Goal: Information Seeking & Learning: Learn about a topic

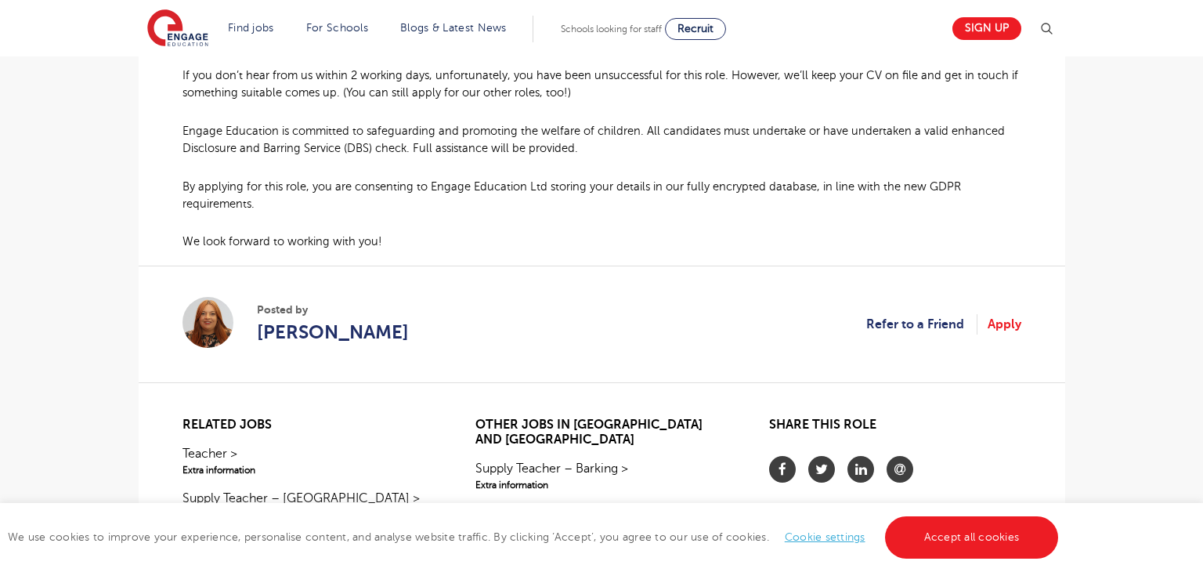
scroll to position [1229, 0]
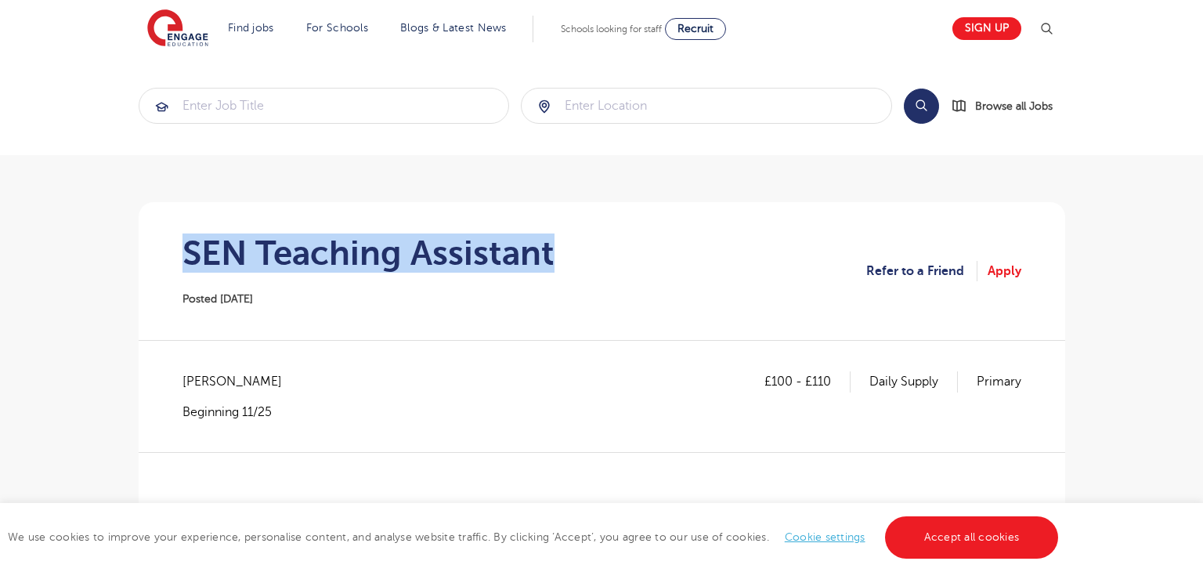
drag, startPoint x: 179, startPoint y: 259, endPoint x: 583, endPoint y: 269, distance: 403.6
click at [583, 269] on section "SEN Teaching Assistant Posted 19/09/25 Refer to a Friend Apply" at bounding box center [602, 271] width 902 height 138
copy h1 "SEN Teaching Assistant"
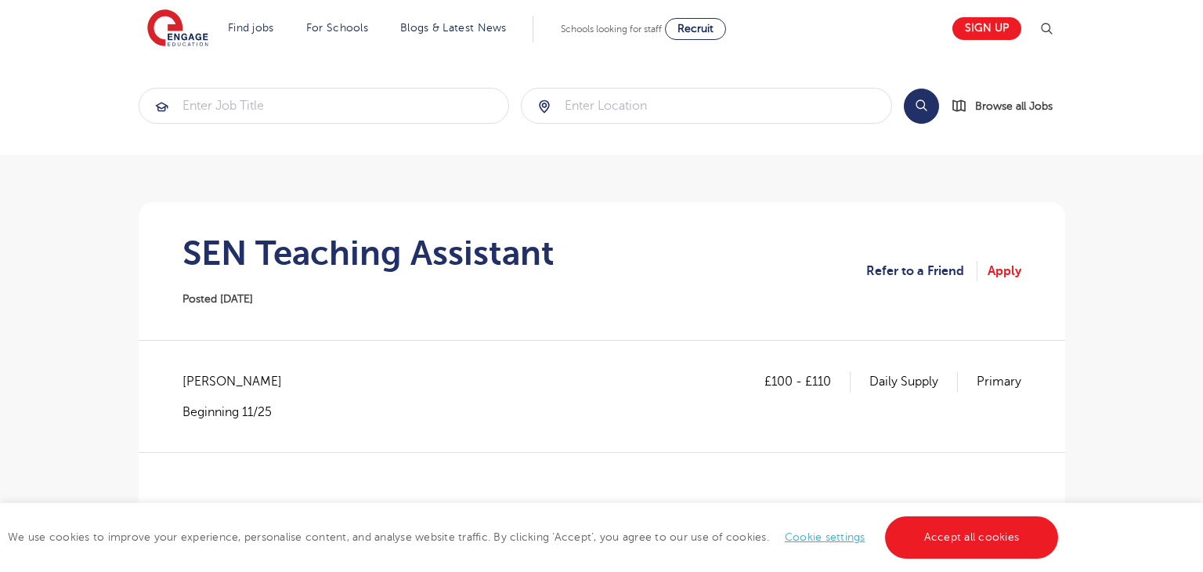
click at [210, 375] on span "Bromley - Bromley" at bounding box center [240, 381] width 115 height 20
copy span "Bromley"
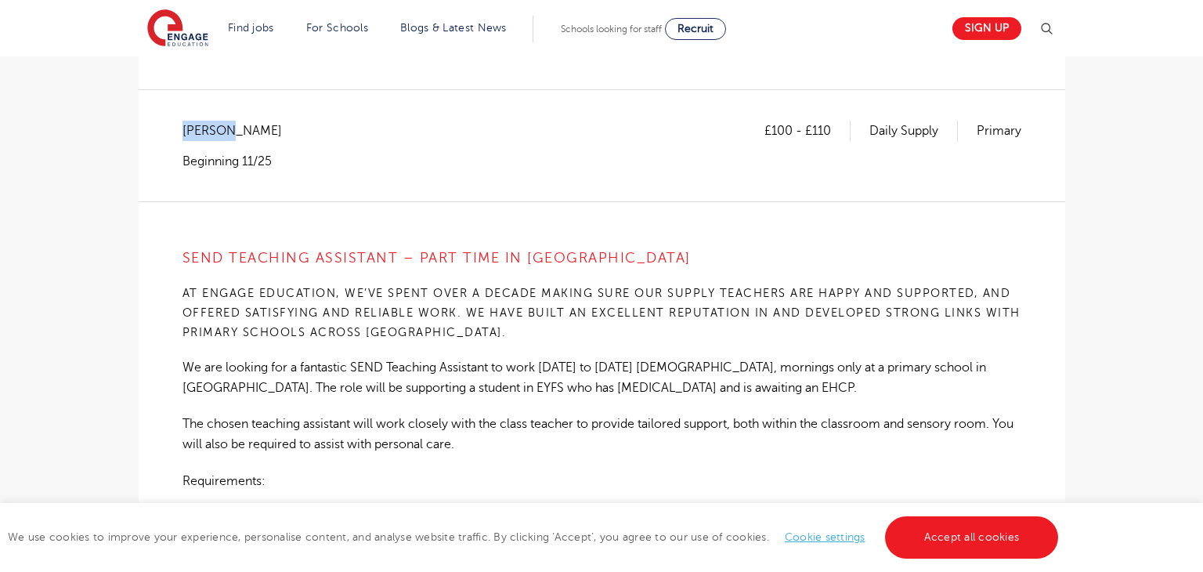
scroll to position [250, 0]
drag, startPoint x: 769, startPoint y: 132, endPoint x: 792, endPoint y: 136, distance: 23.8
click at [792, 136] on p "£100 - £110" at bounding box center [808, 131] width 86 height 20
copy p "100"
drag, startPoint x: 813, startPoint y: 133, endPoint x: 837, endPoint y: 128, distance: 24.9
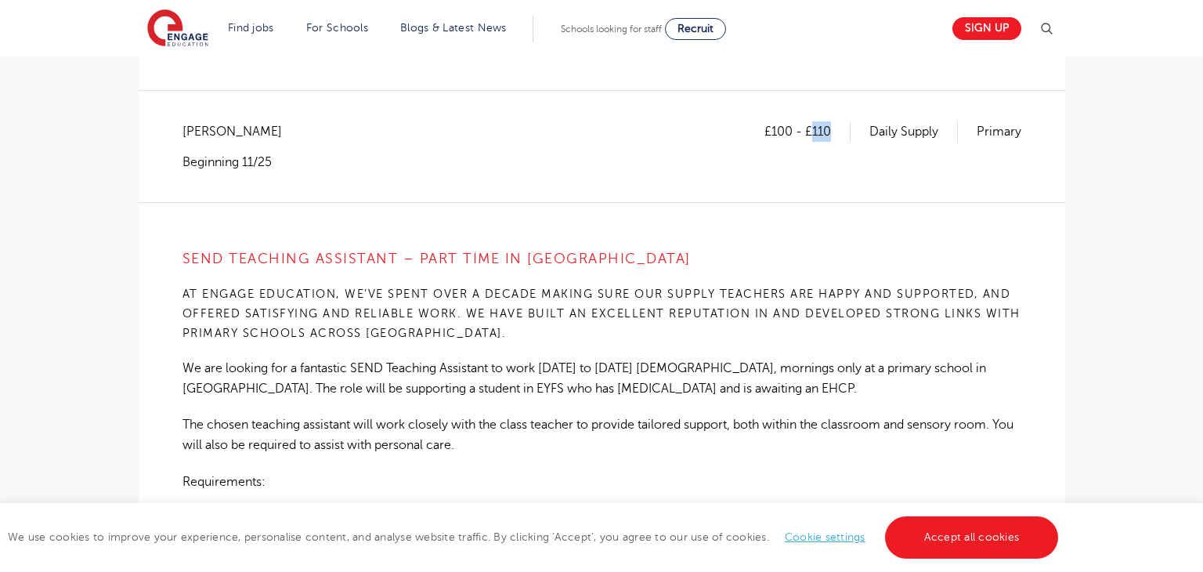
click at [837, 128] on p "£100 - £110" at bounding box center [808, 131] width 86 height 20
copy p "110"
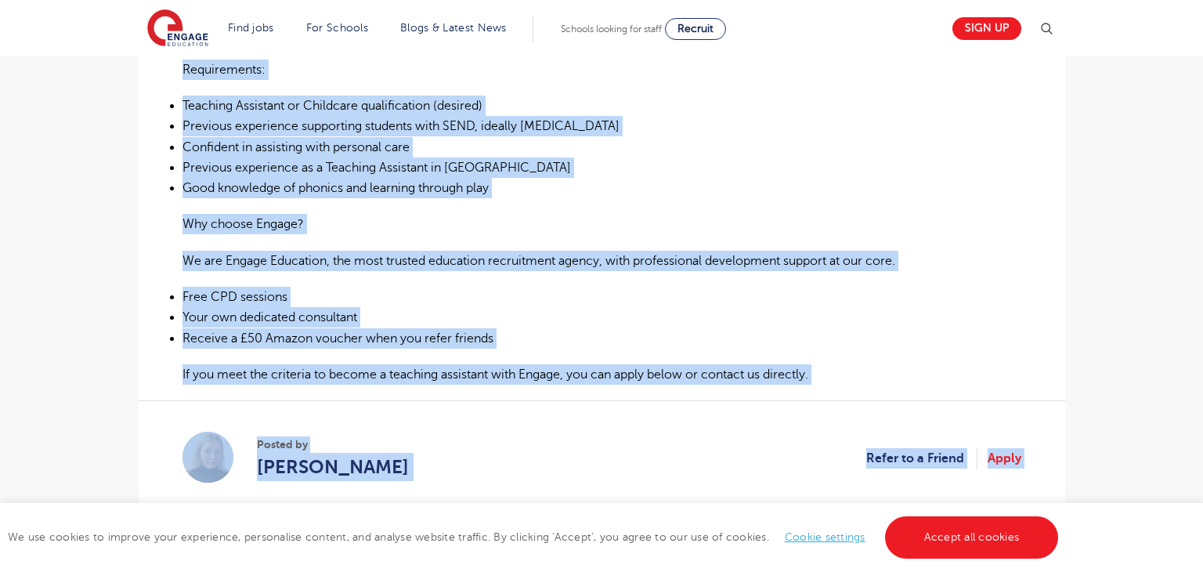
scroll to position [959, 0]
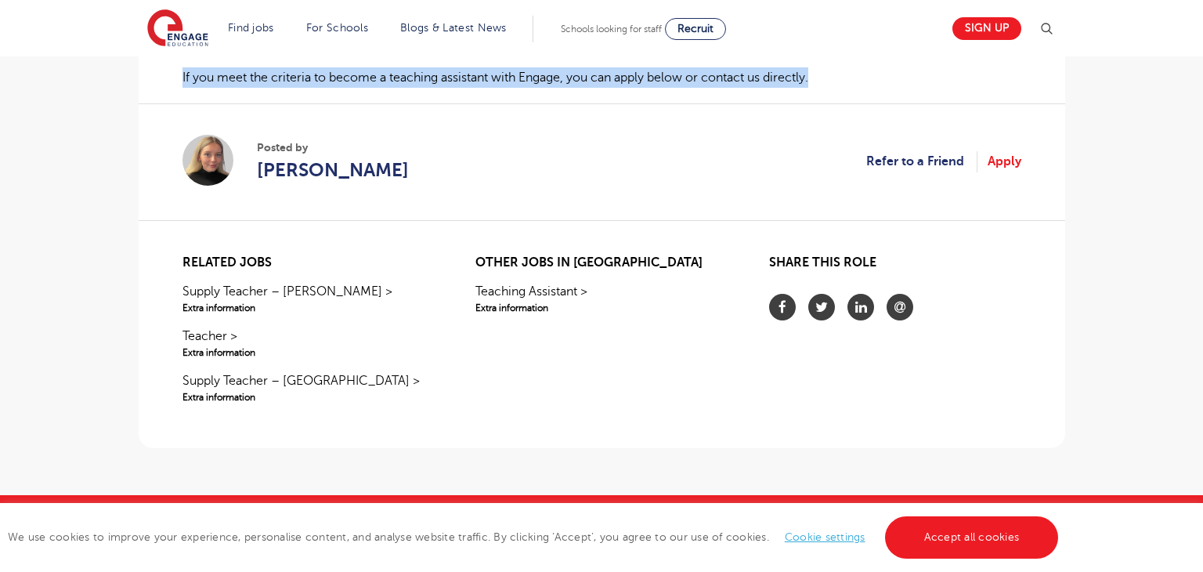
drag, startPoint x: 182, startPoint y: 255, endPoint x: 828, endPoint y: 74, distance: 671.5
copy div "SEND Teaching Assistant – Part time in Bromley At Engage Education, we’ve spent…"
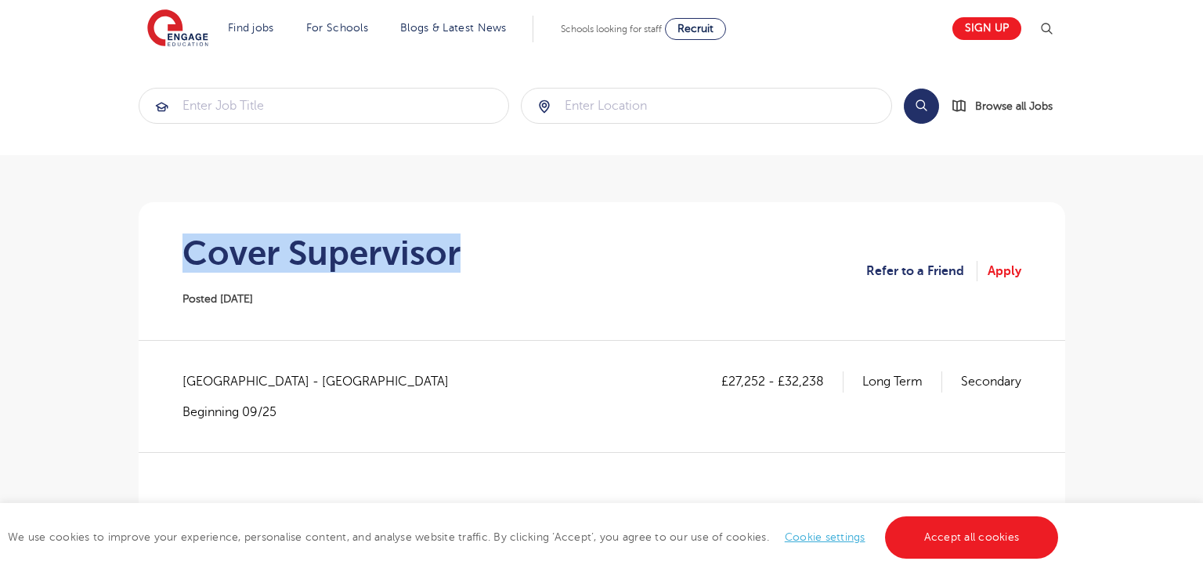
drag, startPoint x: 184, startPoint y: 236, endPoint x: 474, endPoint y: 250, distance: 290.2
click at [474, 250] on section "Cover Supervisor Posted [DATE] Refer to a Friend Apply" at bounding box center [602, 271] width 902 height 138
copy h1 "Cover Supervisor"
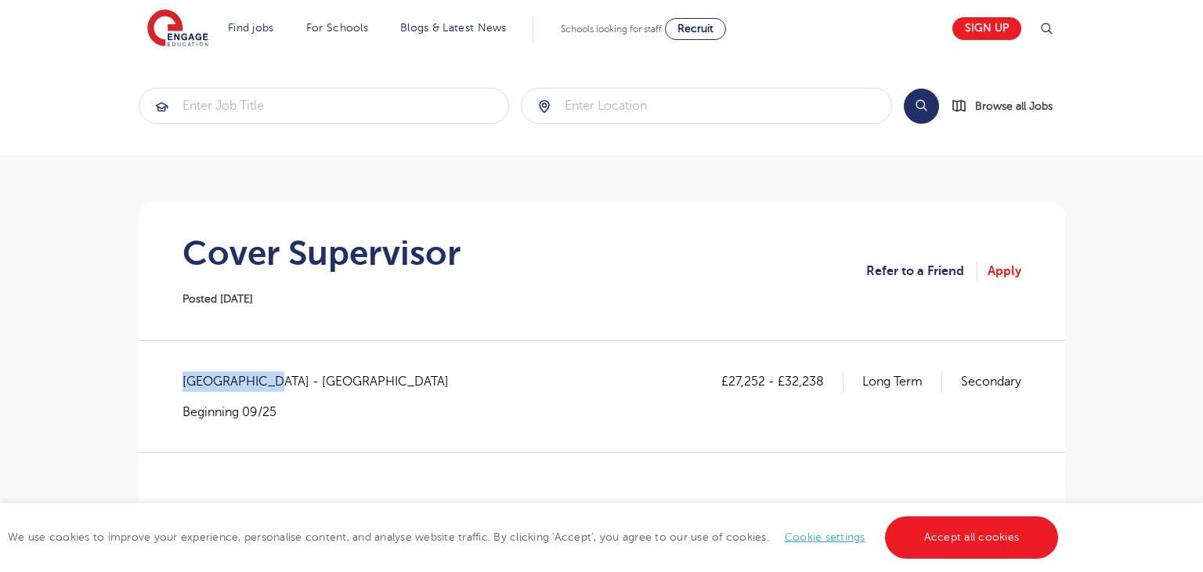
drag, startPoint x: 181, startPoint y: 382, endPoint x: 269, endPoint y: 376, distance: 87.9
copy span "Tower Hamlets"
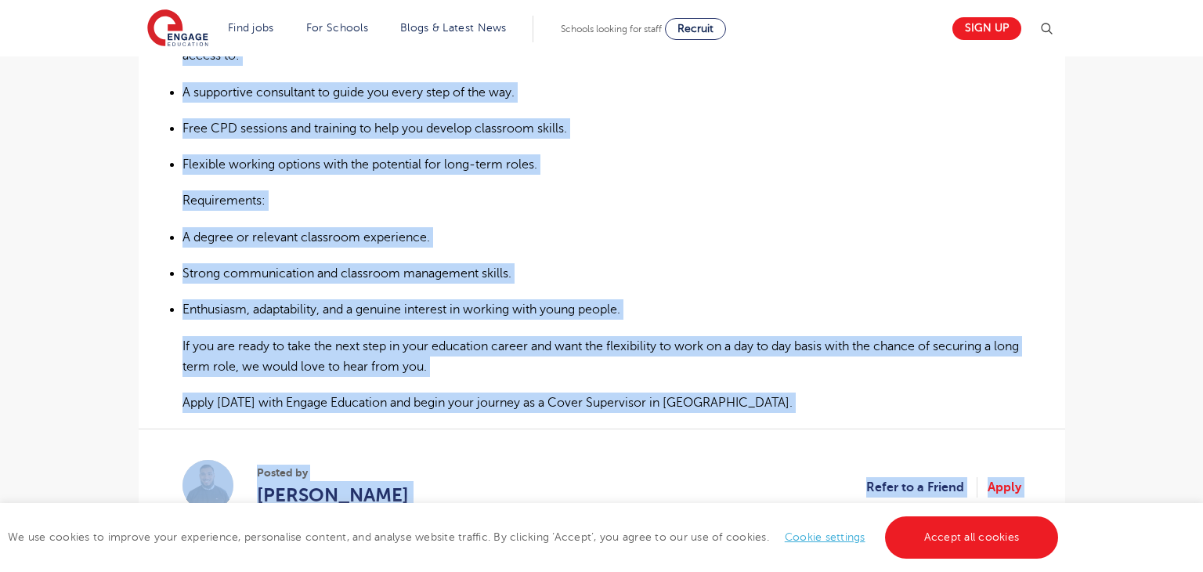
scroll to position [1138, 0]
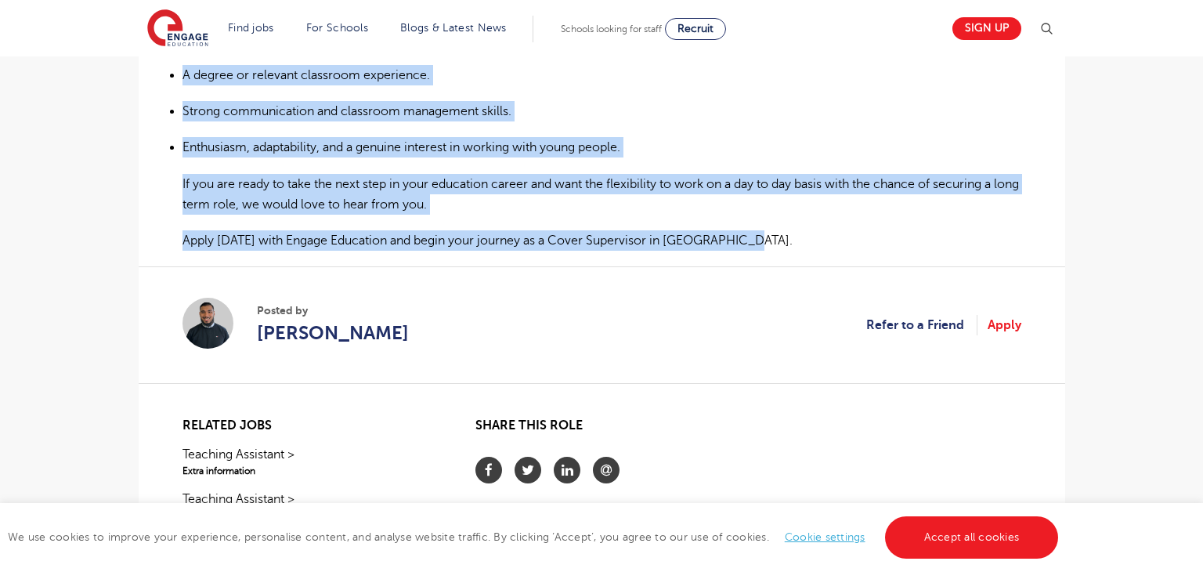
drag, startPoint x: 183, startPoint y: 224, endPoint x: 783, endPoint y: 208, distance: 599.6
copy div "Are you looking to gain valuable classroom experience in a supportive secondary…"
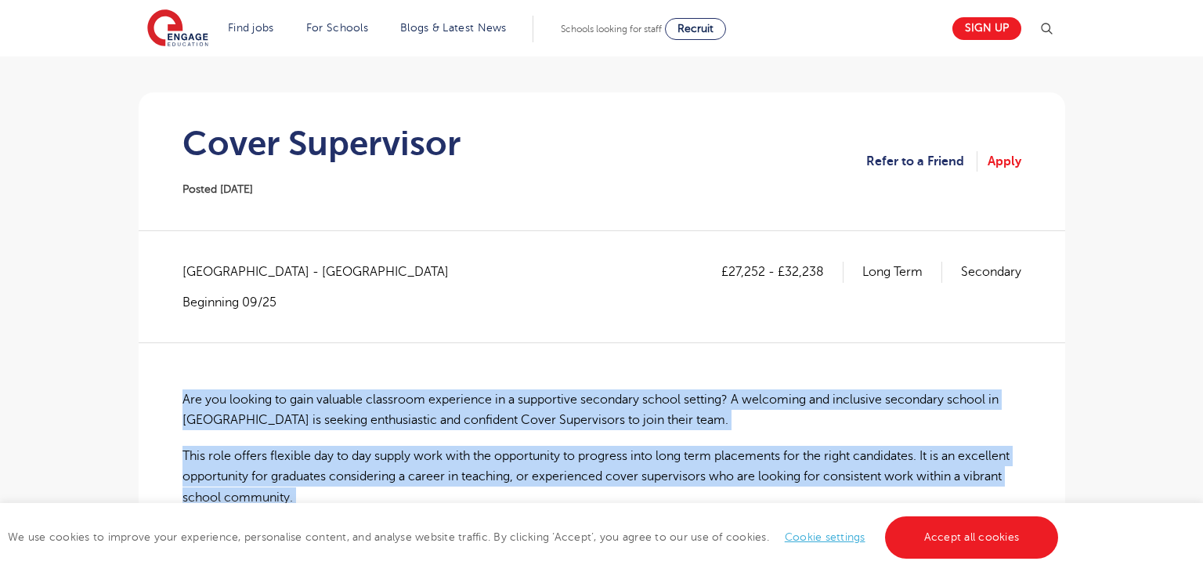
scroll to position [109, 0]
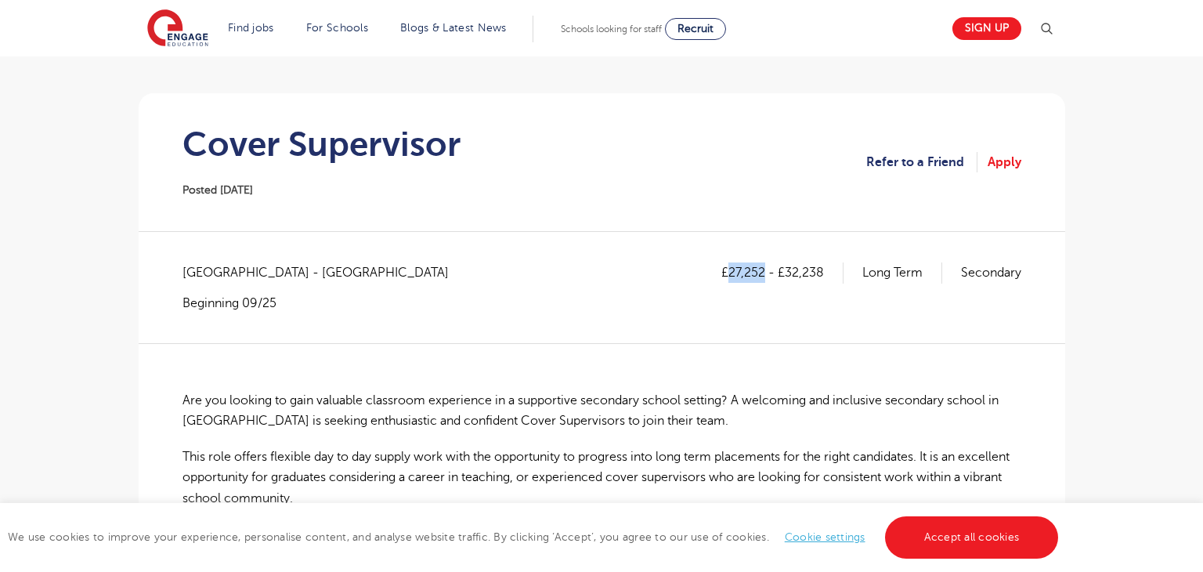
drag, startPoint x: 727, startPoint y: 272, endPoint x: 765, endPoint y: 268, distance: 37.8
click at [765, 268] on p "£27,252 - £32,238" at bounding box center [783, 272] width 122 height 20
copy p "27,252"
drag, startPoint x: 784, startPoint y: 273, endPoint x: 821, endPoint y: 277, distance: 37.0
click at [821, 277] on p "£27,252 - £32,238" at bounding box center [783, 272] width 122 height 20
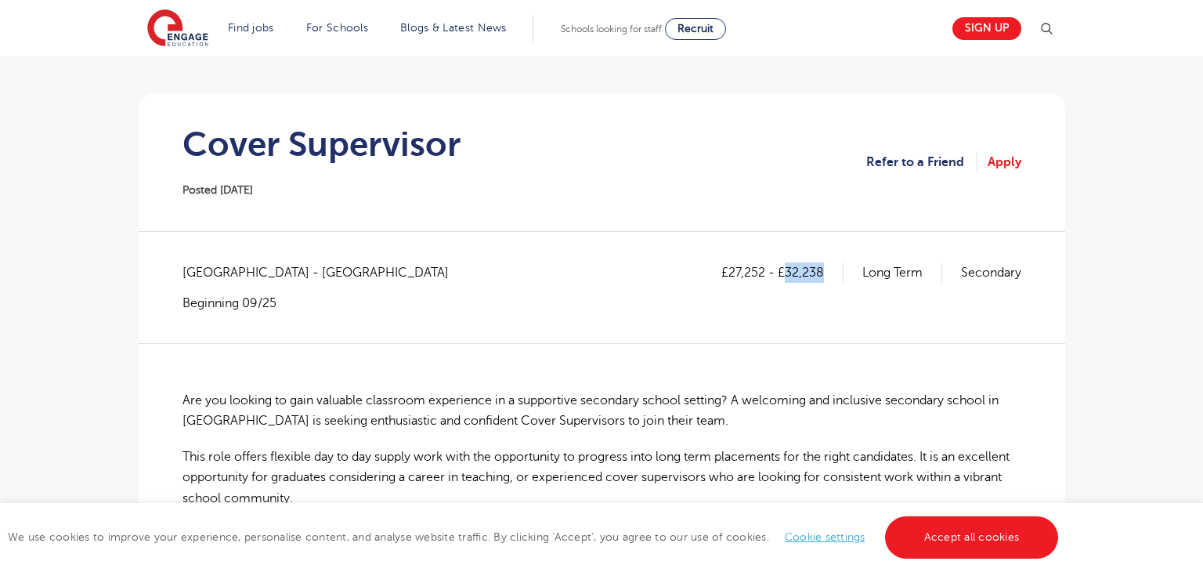
copy p "32,238"
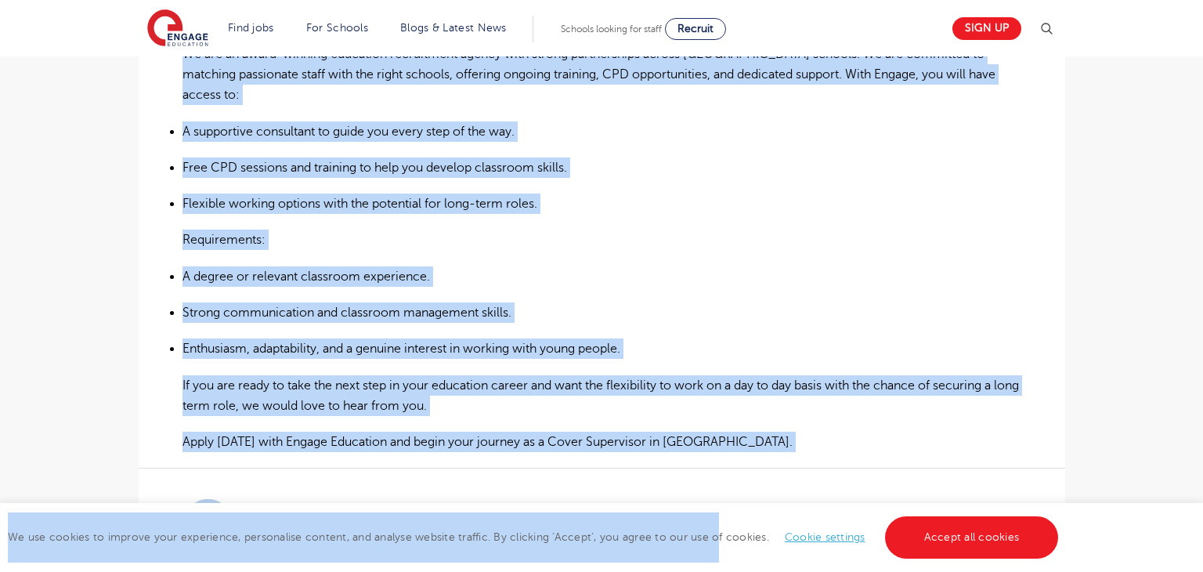
scroll to position [1047, 0]
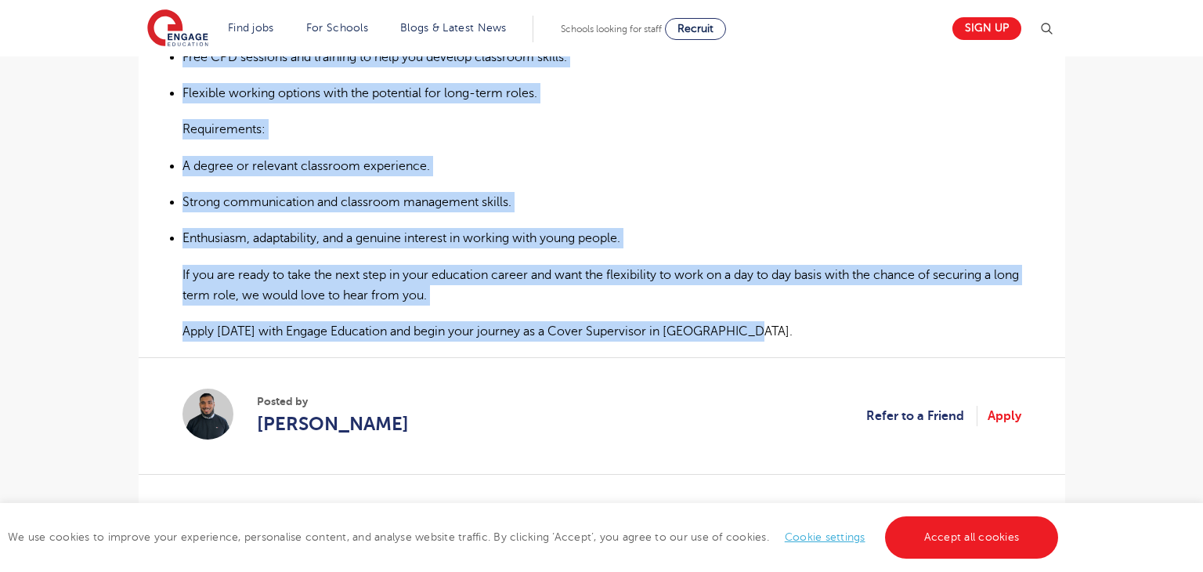
drag, startPoint x: 179, startPoint y: 401, endPoint x: 804, endPoint y: 296, distance: 634.0
copy div "Are you looking to gain valuable classroom experience in a supportive secondary…"
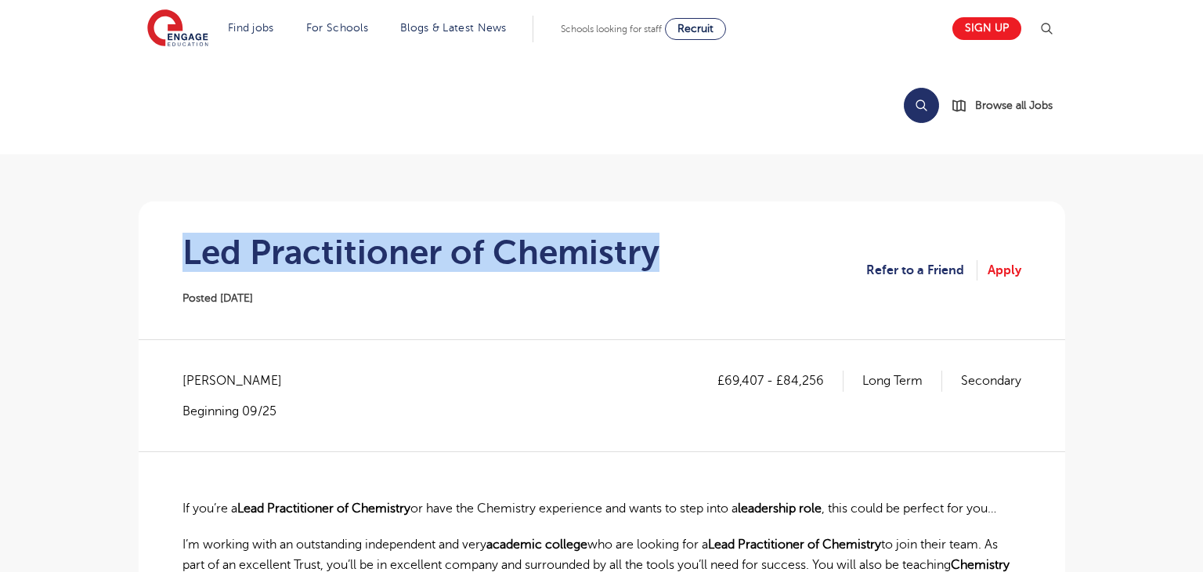
click at [693, 234] on section "Led Practitioner of Chemistry Posted 19/09/25 Refer to a Friend Apply" at bounding box center [602, 270] width 902 height 138
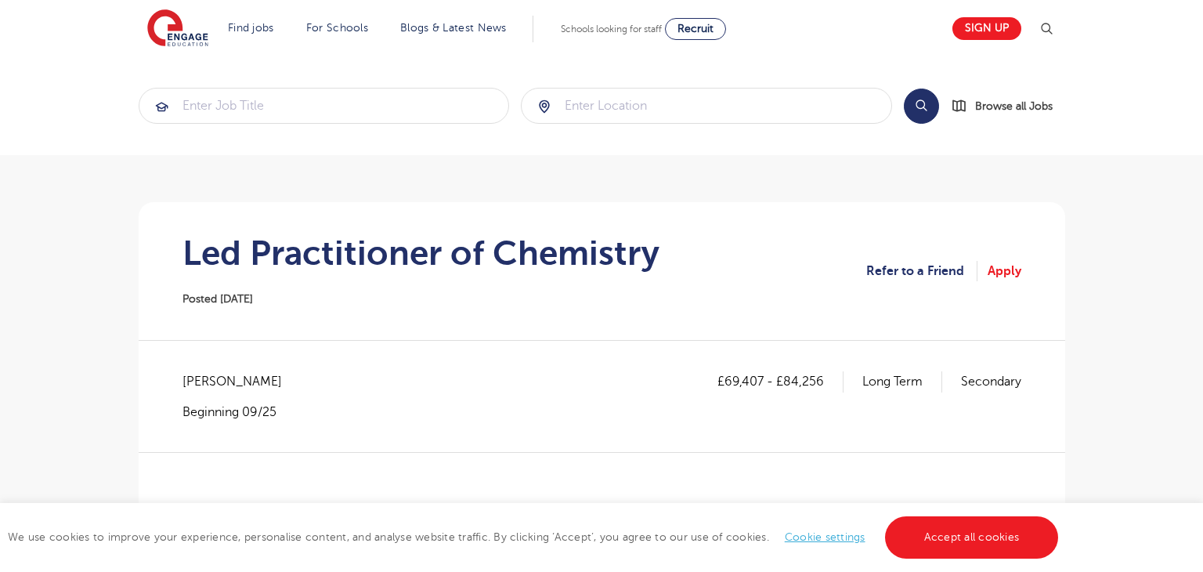
copy span "Lewisham"
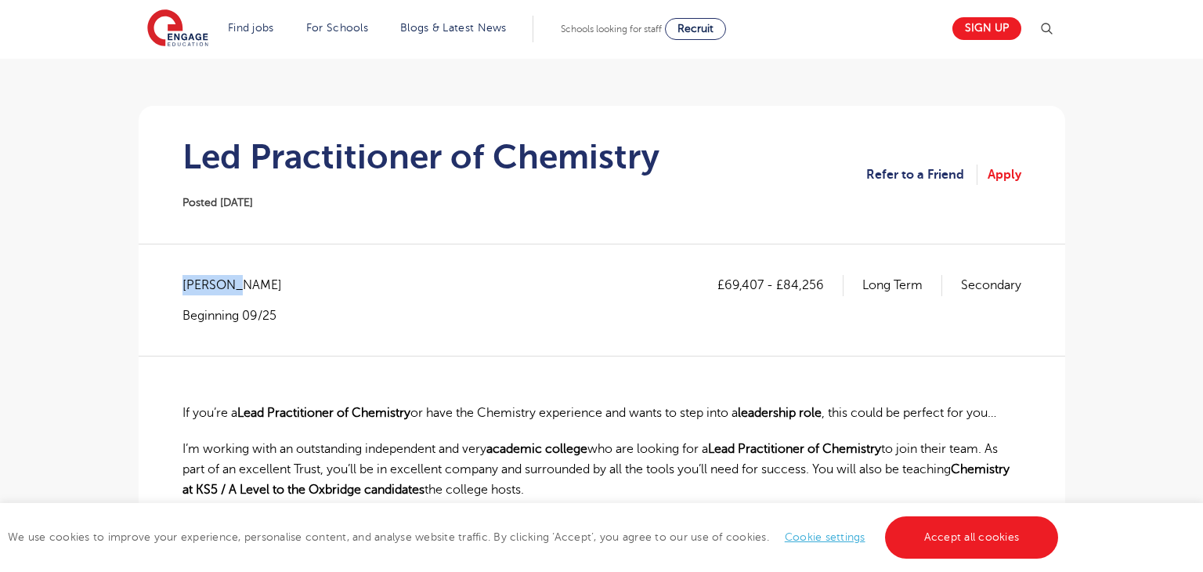
scroll to position [100, 0]
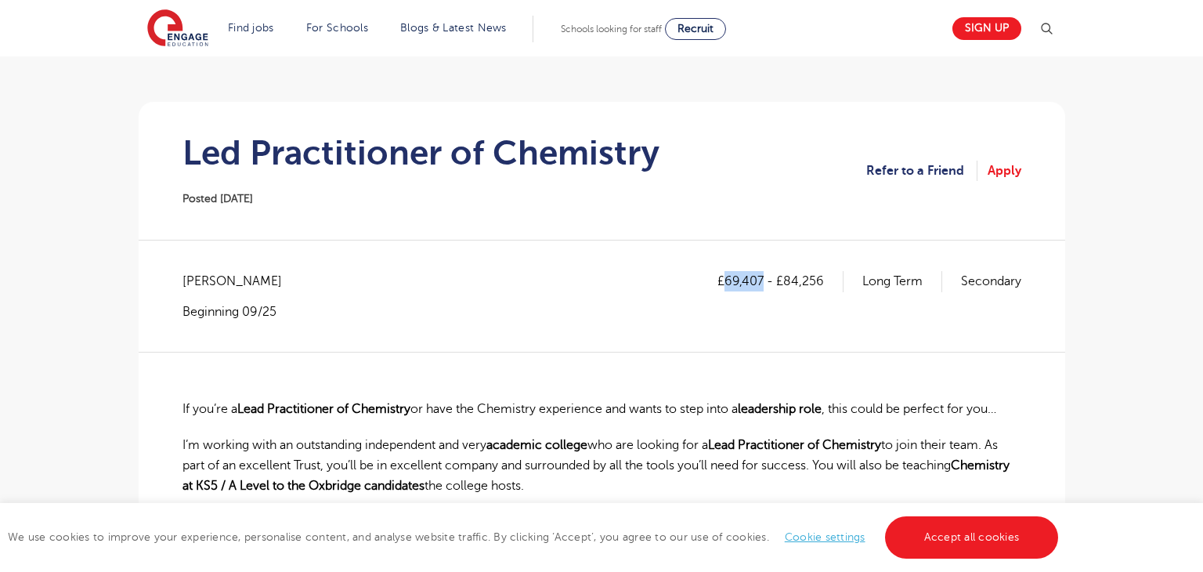
drag, startPoint x: 723, startPoint y: 282, endPoint x: 760, endPoint y: 287, distance: 37.1
click at [760, 287] on p "£69,407 - £84,256" at bounding box center [781, 281] width 126 height 20
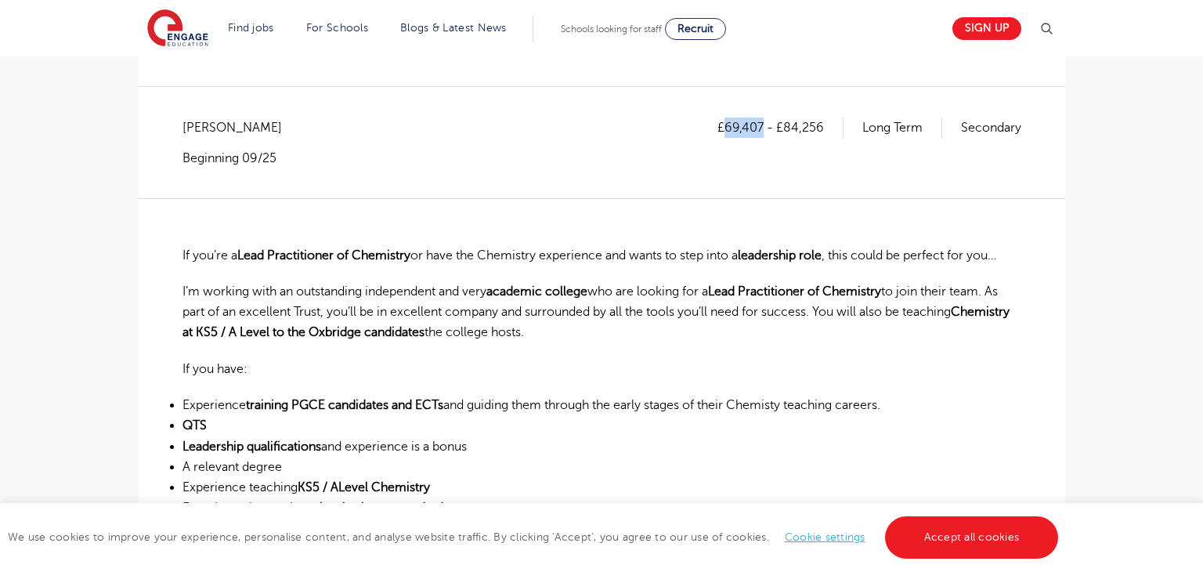
scroll to position [254, 0]
copy p "69,407"
drag, startPoint x: 784, startPoint y: 125, endPoint x: 827, endPoint y: 135, distance: 44.3
click at [827, 135] on p "£69,407 - £84,256" at bounding box center [781, 128] width 126 height 20
copy p "84,256"
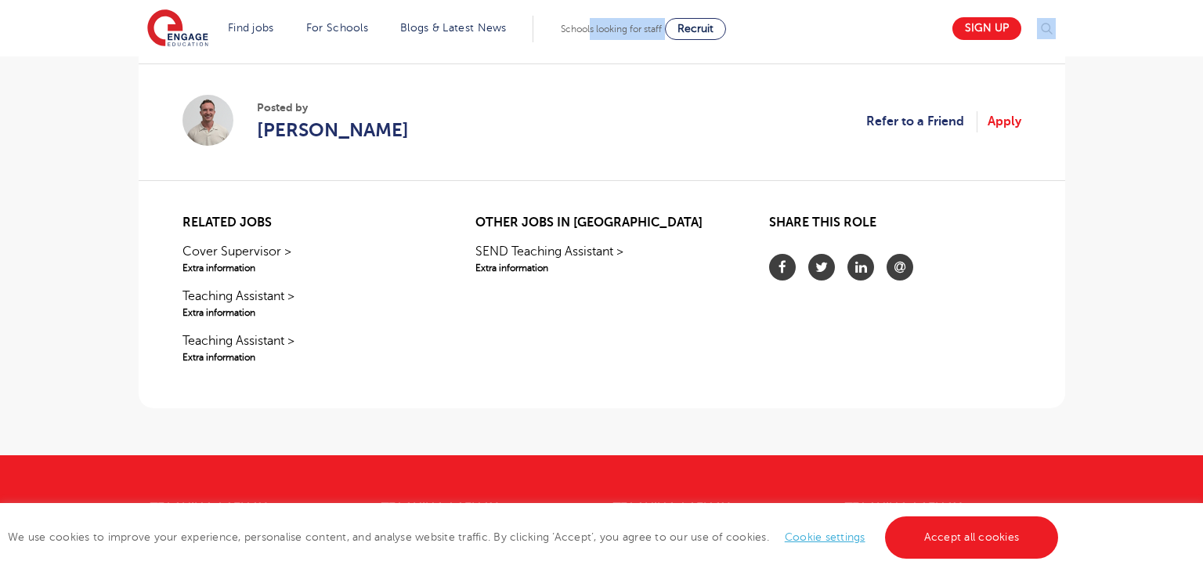
scroll to position [665, 0]
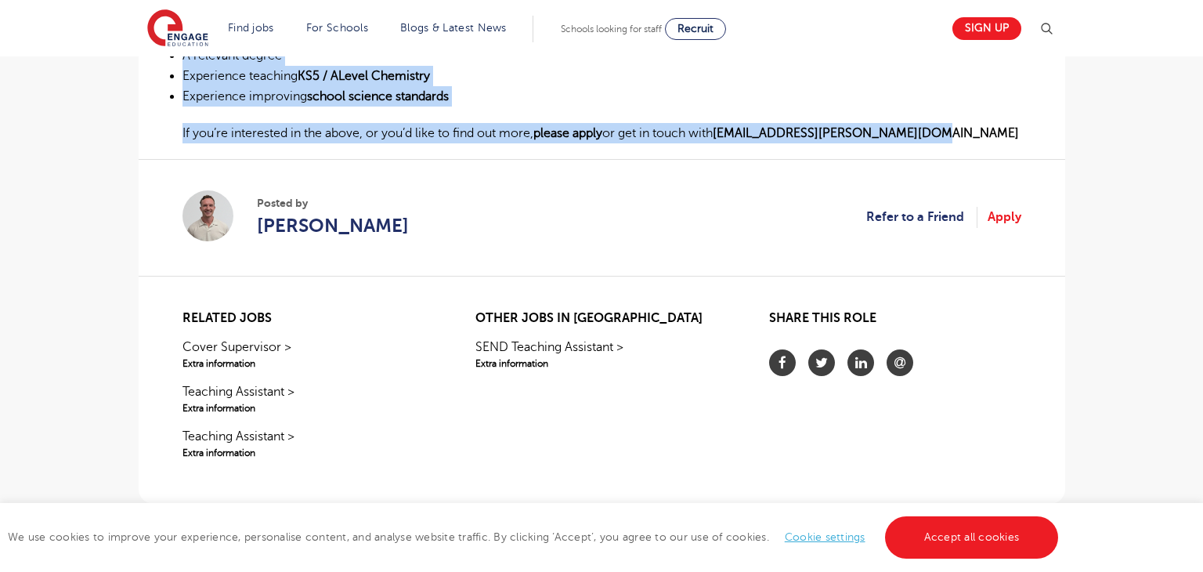
drag, startPoint x: 182, startPoint y: 252, endPoint x: 945, endPoint y: 137, distance: 771.7
copy div "If you’re a Lead Practitioner of Chemistry or have the Chemistry experience and…"
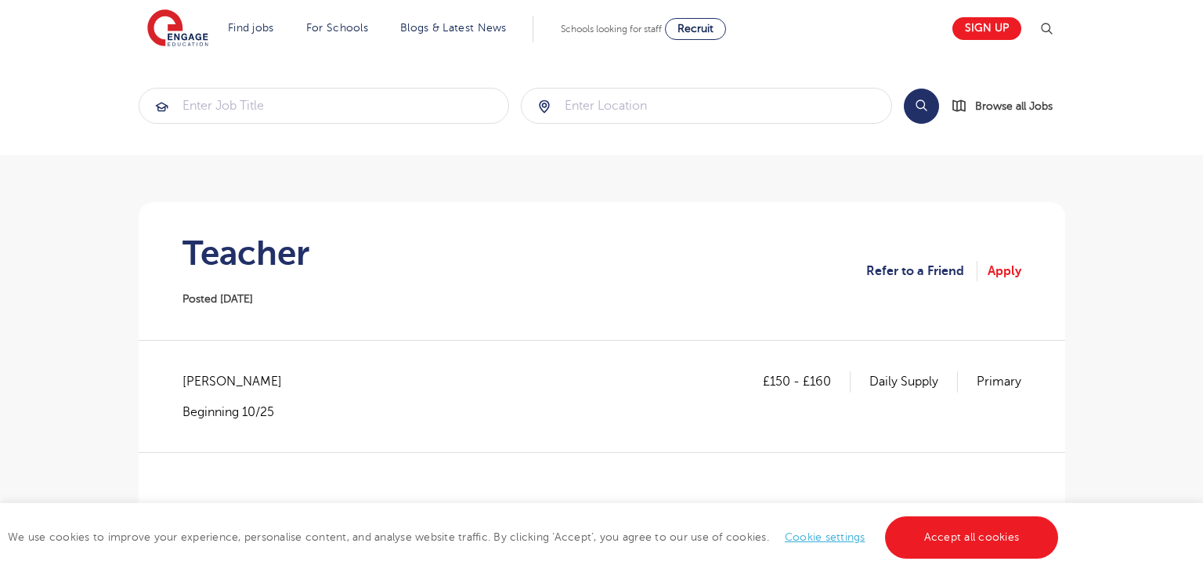
click at [255, 249] on h1 "Teacher" at bounding box center [246, 252] width 127 height 39
copy h1 "Teacher"
click at [204, 375] on span "[PERSON_NAME]" at bounding box center [240, 381] width 115 height 20
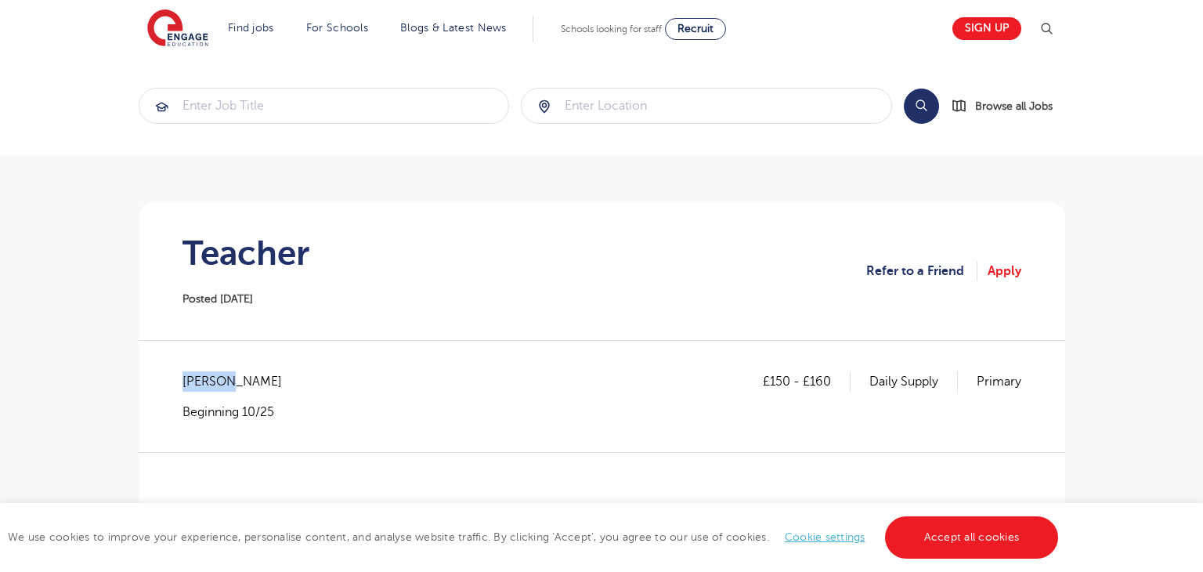
copy span "Bromley"
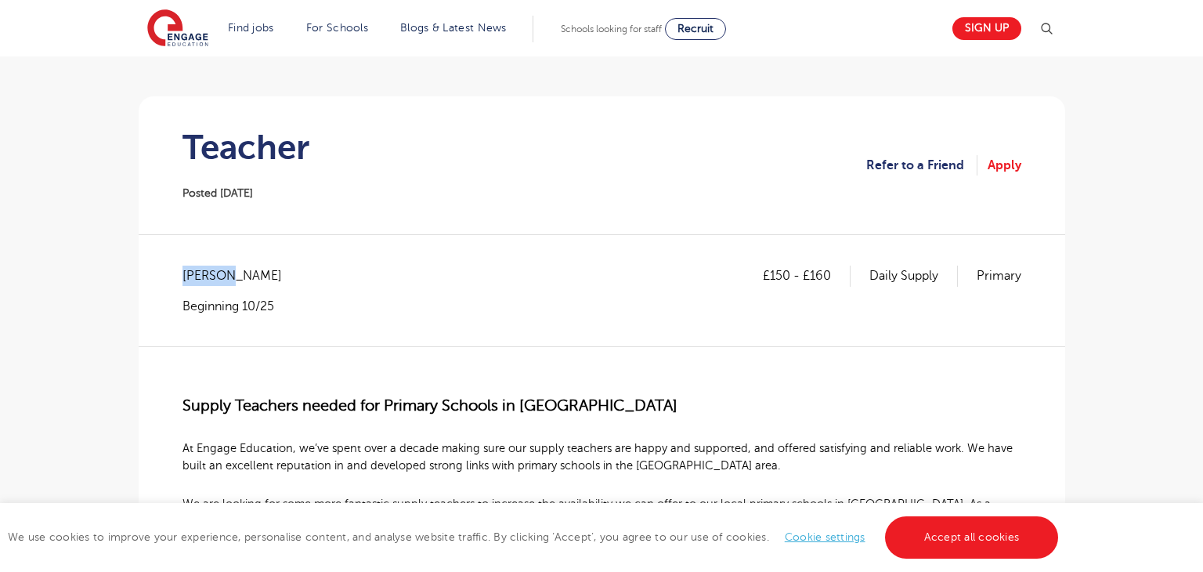
scroll to position [100, 0]
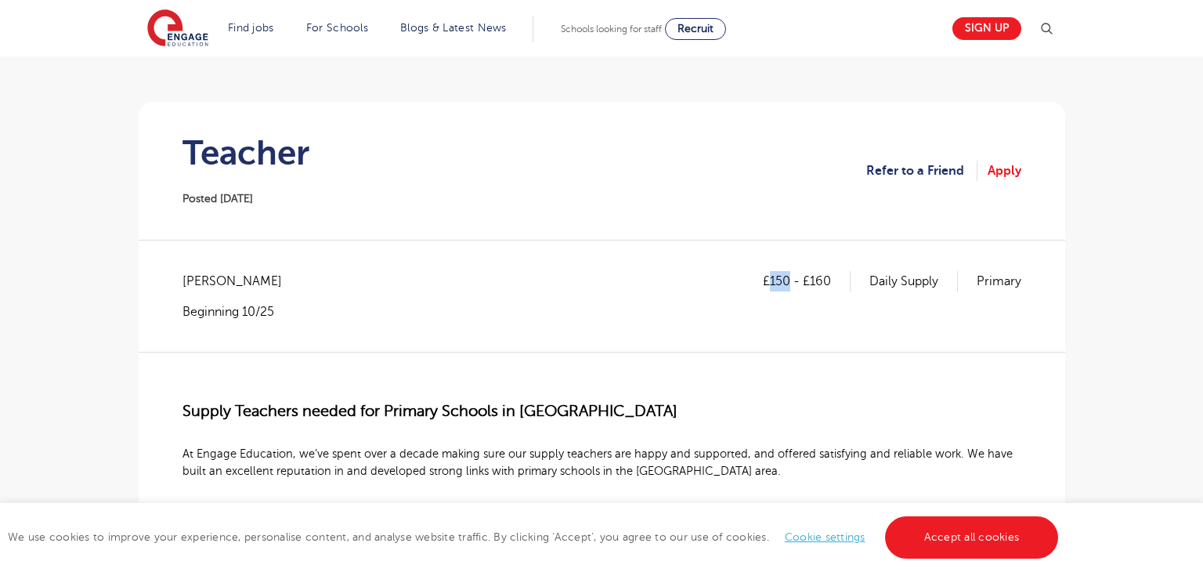
drag, startPoint x: 769, startPoint y: 275, endPoint x: 791, endPoint y: 277, distance: 22.1
click at [791, 277] on p "£150 - £160" at bounding box center [807, 281] width 88 height 20
copy p "150"
drag, startPoint x: 810, startPoint y: 281, endPoint x: 829, endPoint y: 283, distance: 18.9
click at [829, 283] on p "£150 - £160" at bounding box center [807, 281] width 88 height 20
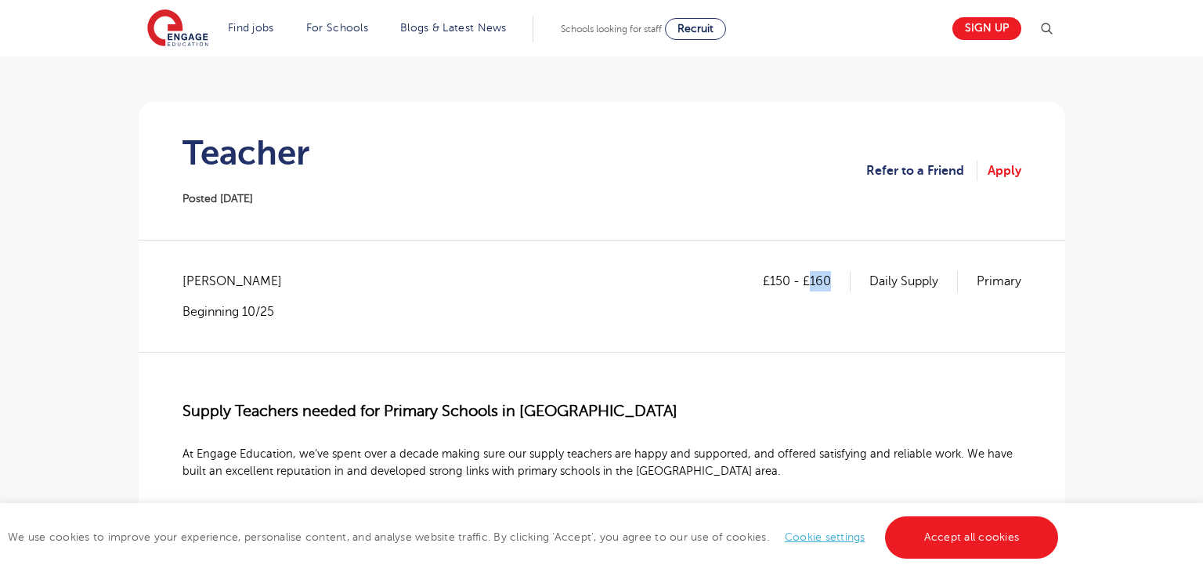
copy p "160"
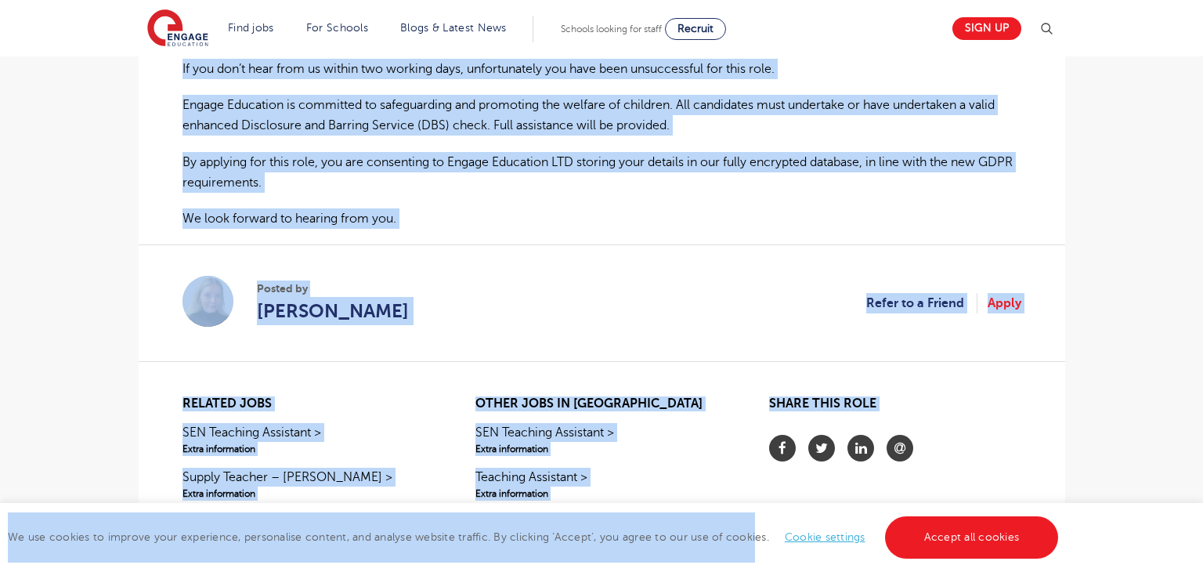
scroll to position [1109, 0]
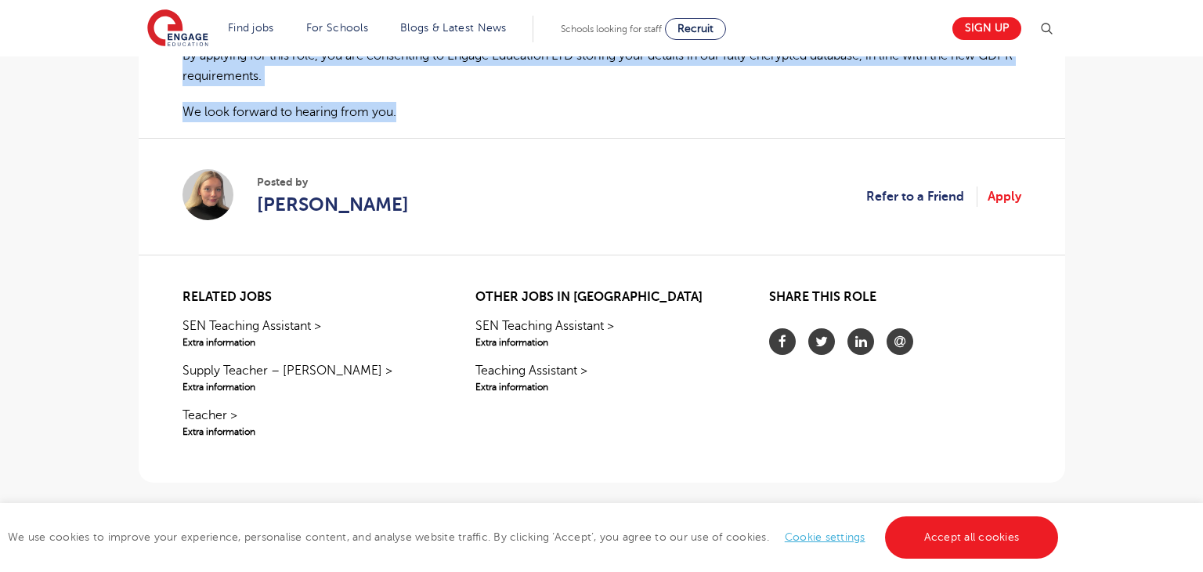
drag, startPoint x: 181, startPoint y: 406, endPoint x: 539, endPoint y: 90, distance: 477.4
copy div "Supply Teachers needed for Primary Schools in Bromley At Engage Education, we’v…"
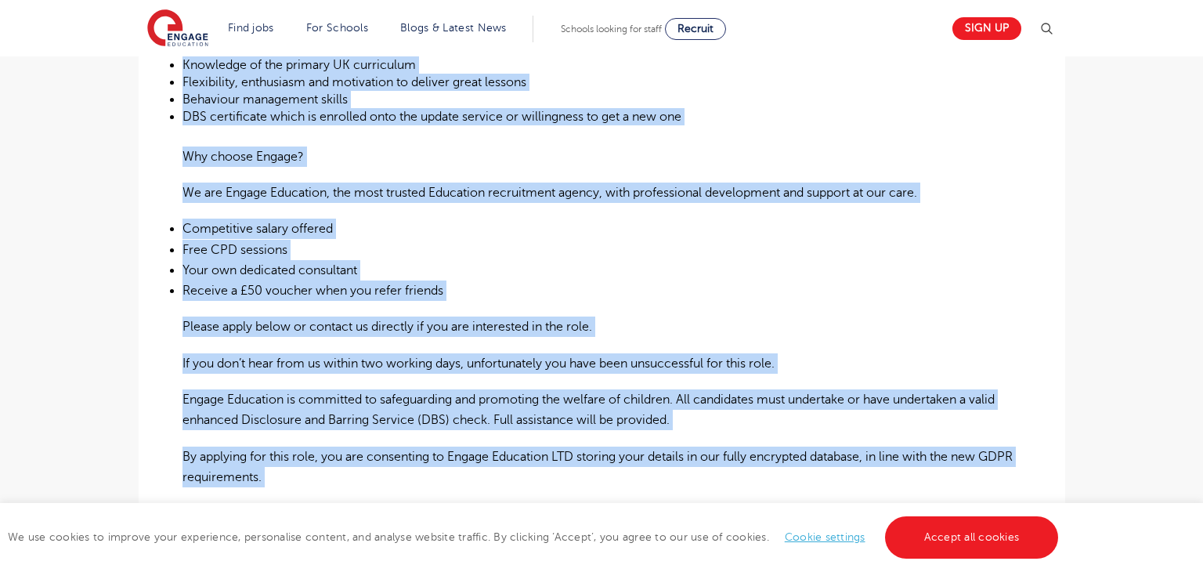
scroll to position [706, 0]
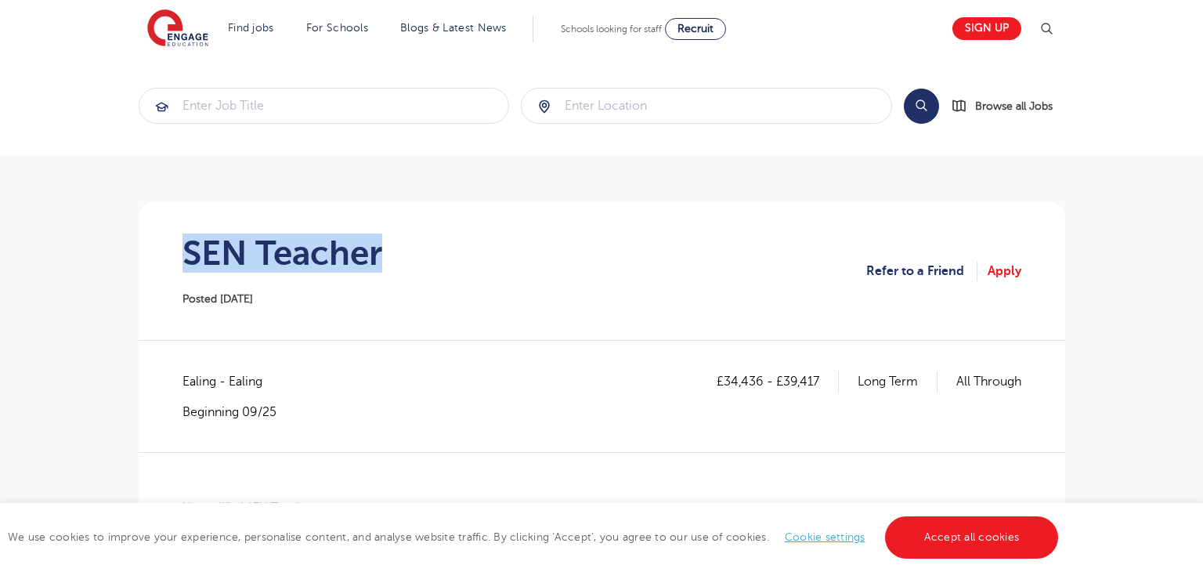
drag, startPoint x: 186, startPoint y: 251, endPoint x: 378, endPoint y: 268, distance: 193.5
click at [378, 268] on h1 "SEN Teacher" at bounding box center [283, 252] width 200 height 39
copy h1 "SEN Teacher"
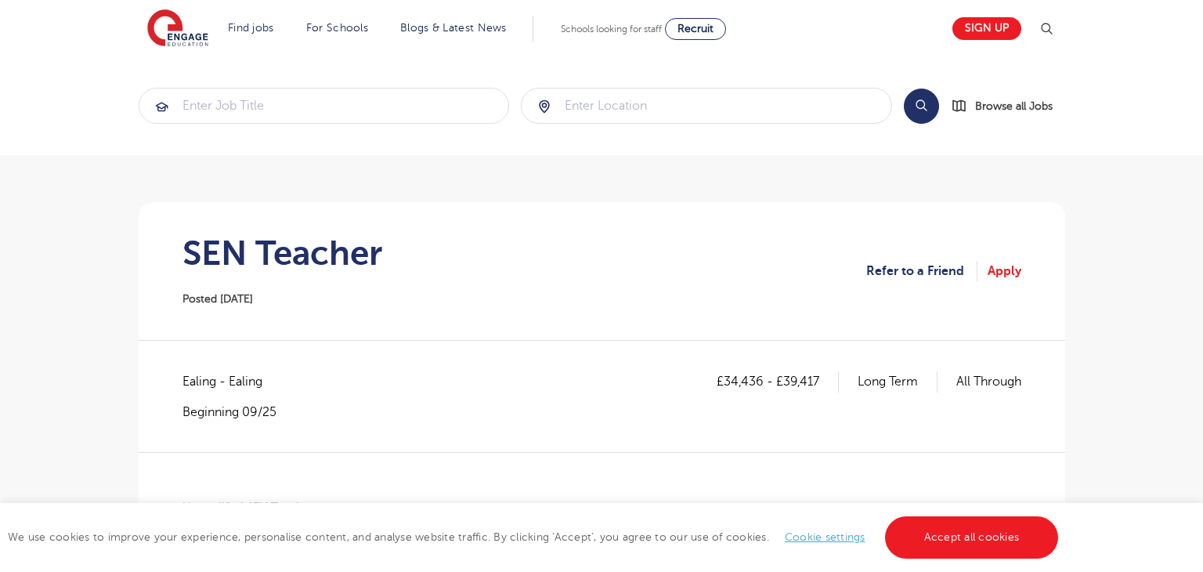
click at [193, 382] on span "Ealing - Ealing" at bounding box center [231, 381] width 96 height 20
click at [194, 382] on span "Ealing - Ealing" at bounding box center [231, 381] width 96 height 20
copy span "Ealing"
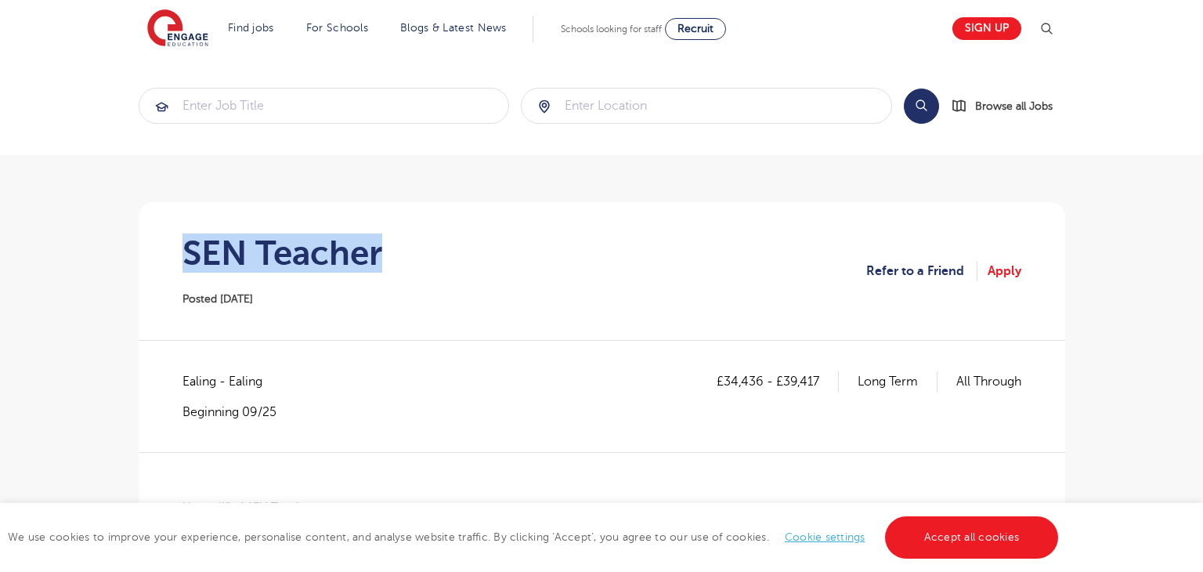
drag, startPoint x: 183, startPoint y: 252, endPoint x: 424, endPoint y: 252, distance: 241.3
click at [424, 252] on section "SEN Teacher Posted [DATE] Refer to a Friend Apply" at bounding box center [602, 271] width 902 height 138
copy h1 "SEN Teacher"
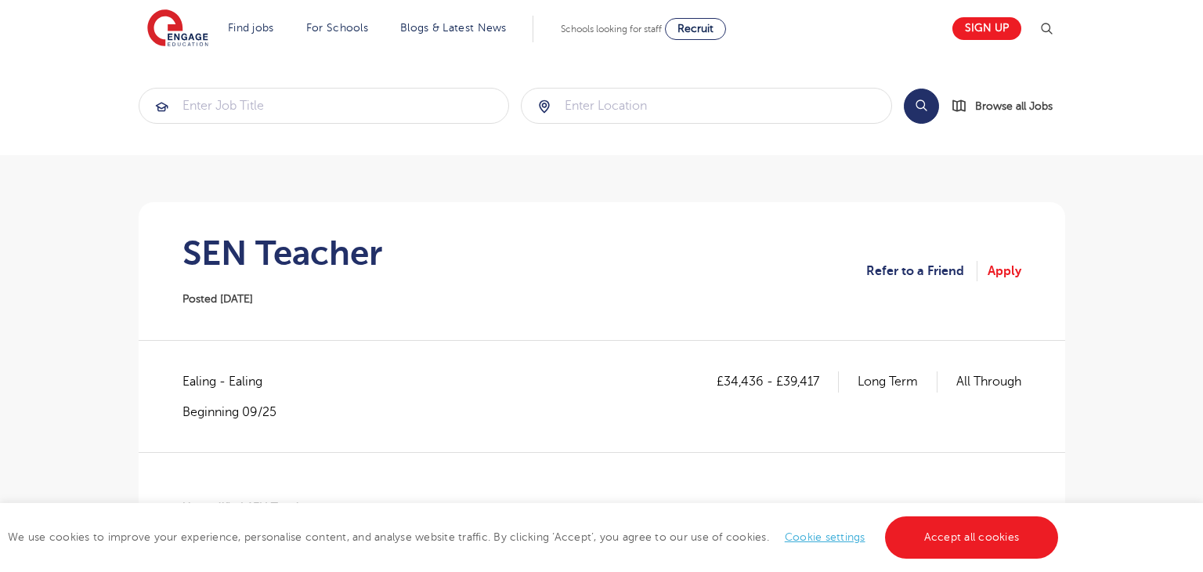
click at [200, 385] on span "Ealing - Ealing" at bounding box center [231, 381] width 96 height 20
copy span "Ealing"
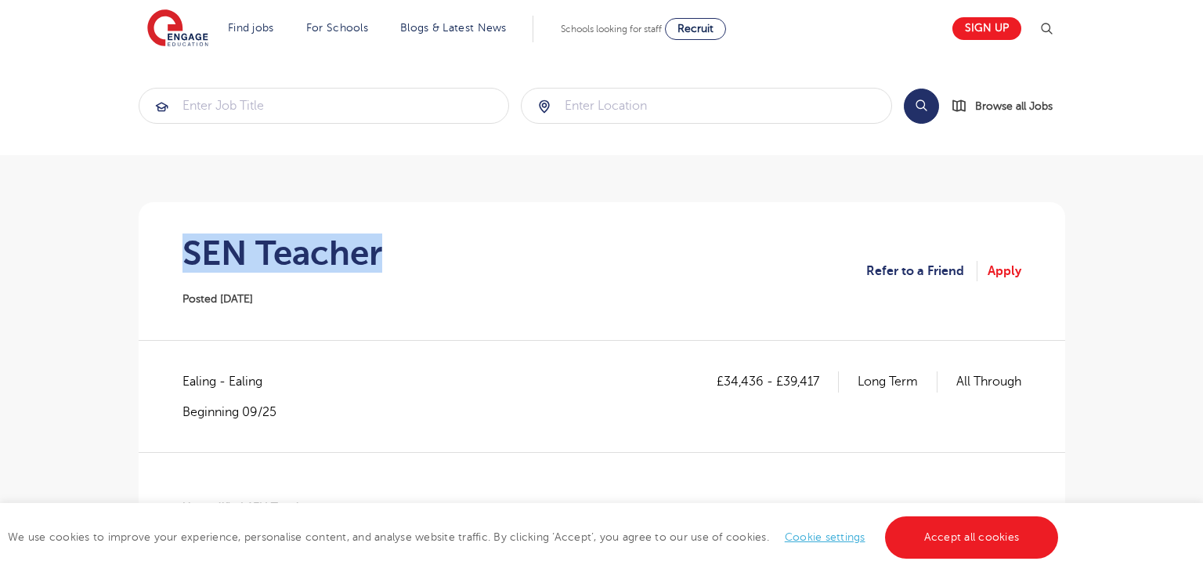
drag, startPoint x: 190, startPoint y: 256, endPoint x: 437, endPoint y: 262, distance: 247.7
click at [437, 262] on section "SEN Teacher Posted [DATE] Refer to a Friend Apply" at bounding box center [602, 271] width 902 height 138
copy h1 "SEN Teacher"
